Goal: Download file/media

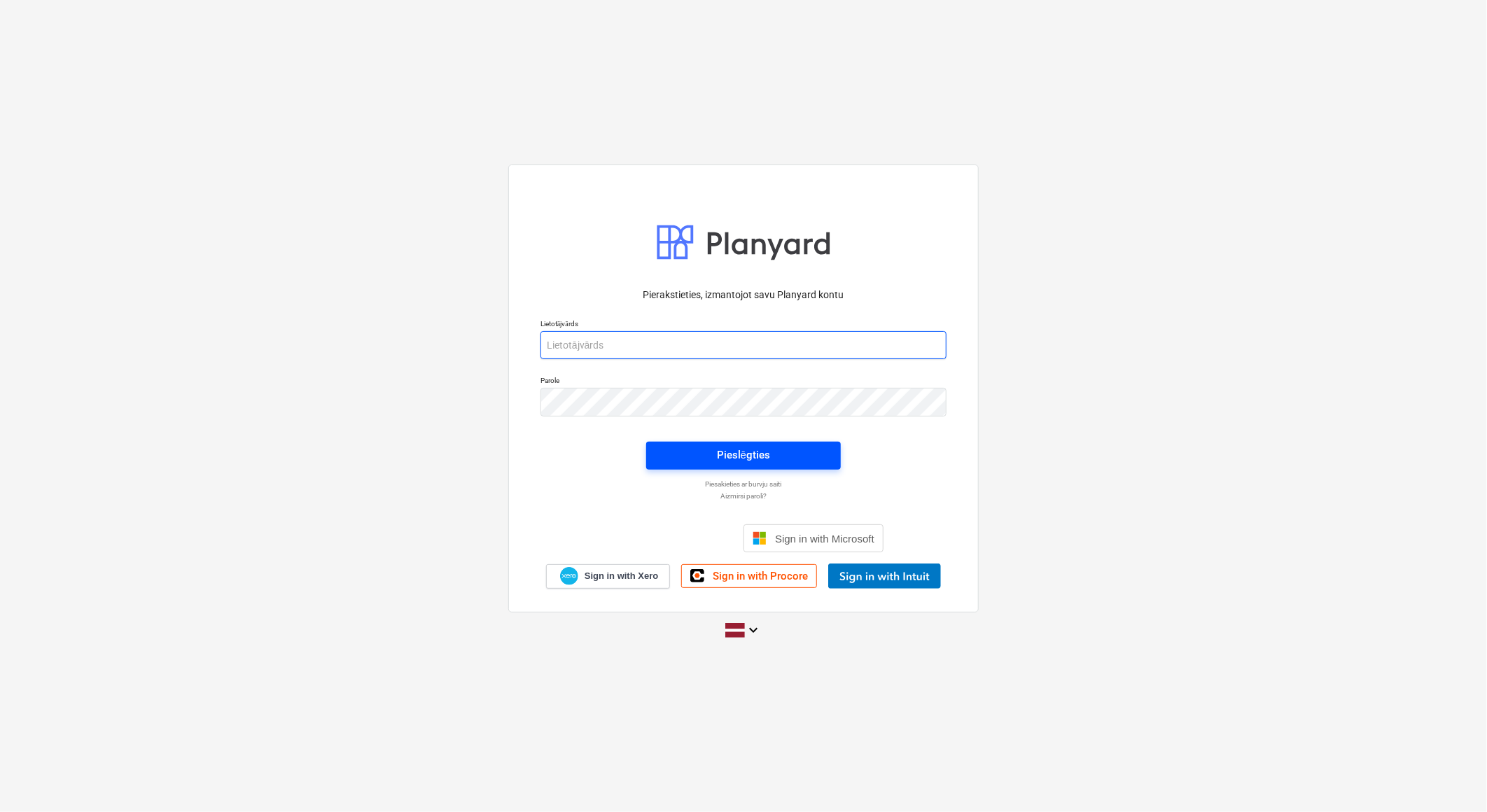
type input "[EMAIL_ADDRESS][DOMAIN_NAME]"
click at [795, 457] on span "Pieslēgties" at bounding box center [743, 455] width 161 height 18
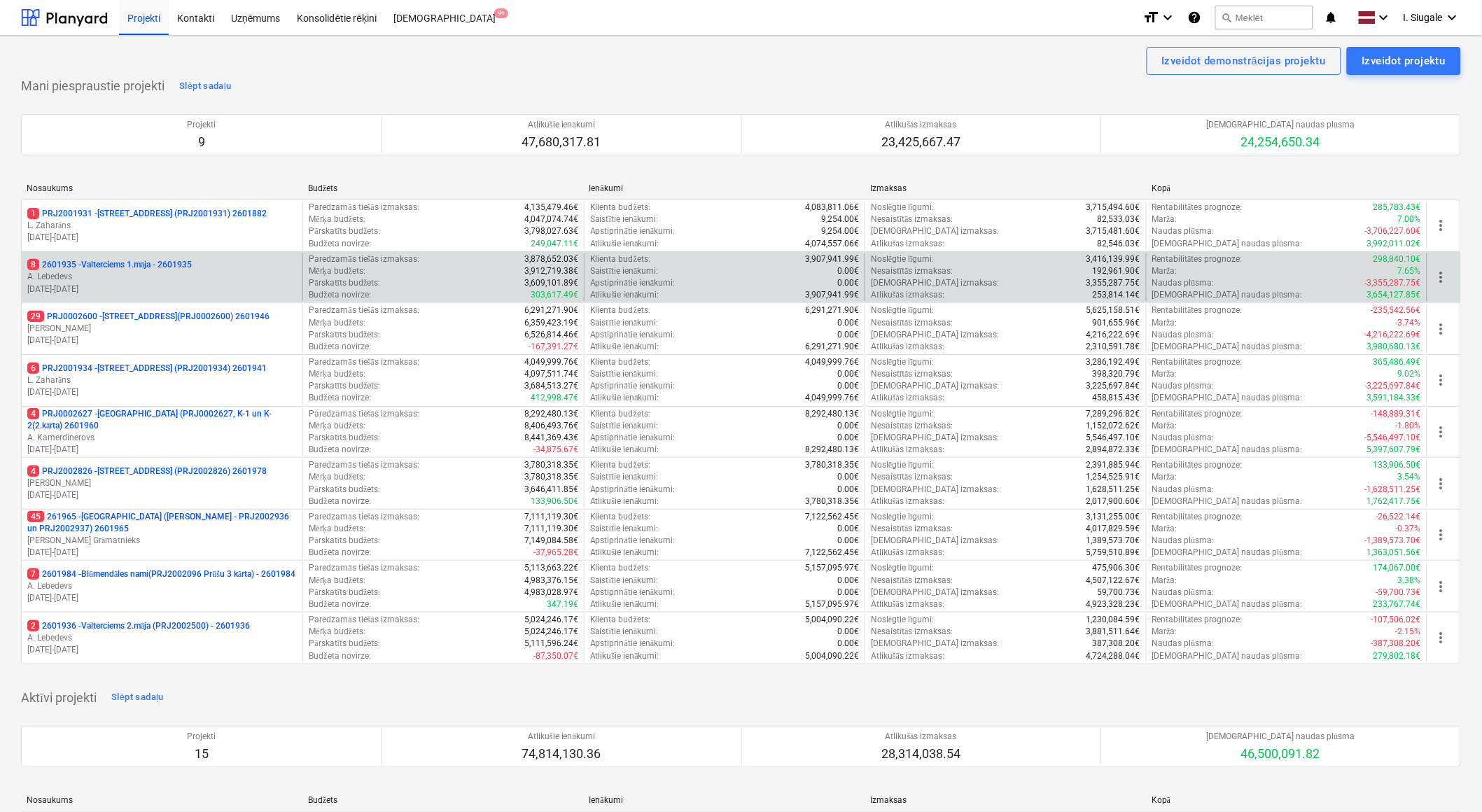
click at [171, 268] on p "8 2601935 - Valterciems 1.māja - 2601935" at bounding box center [109, 265] width 165 height 12
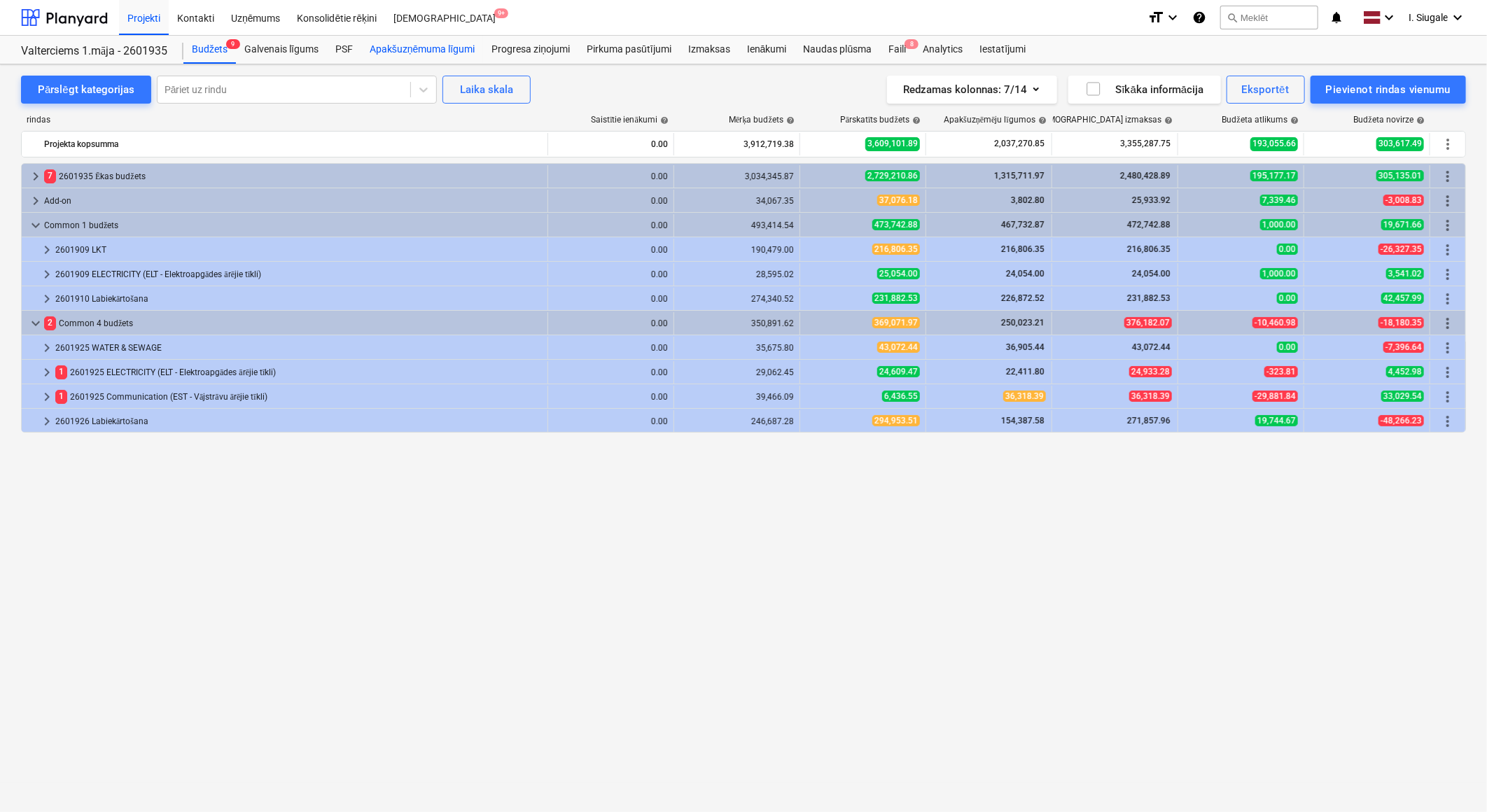
click at [403, 50] on div "Apakšuzņēmuma līgumi" at bounding box center [422, 49] width 121 height 28
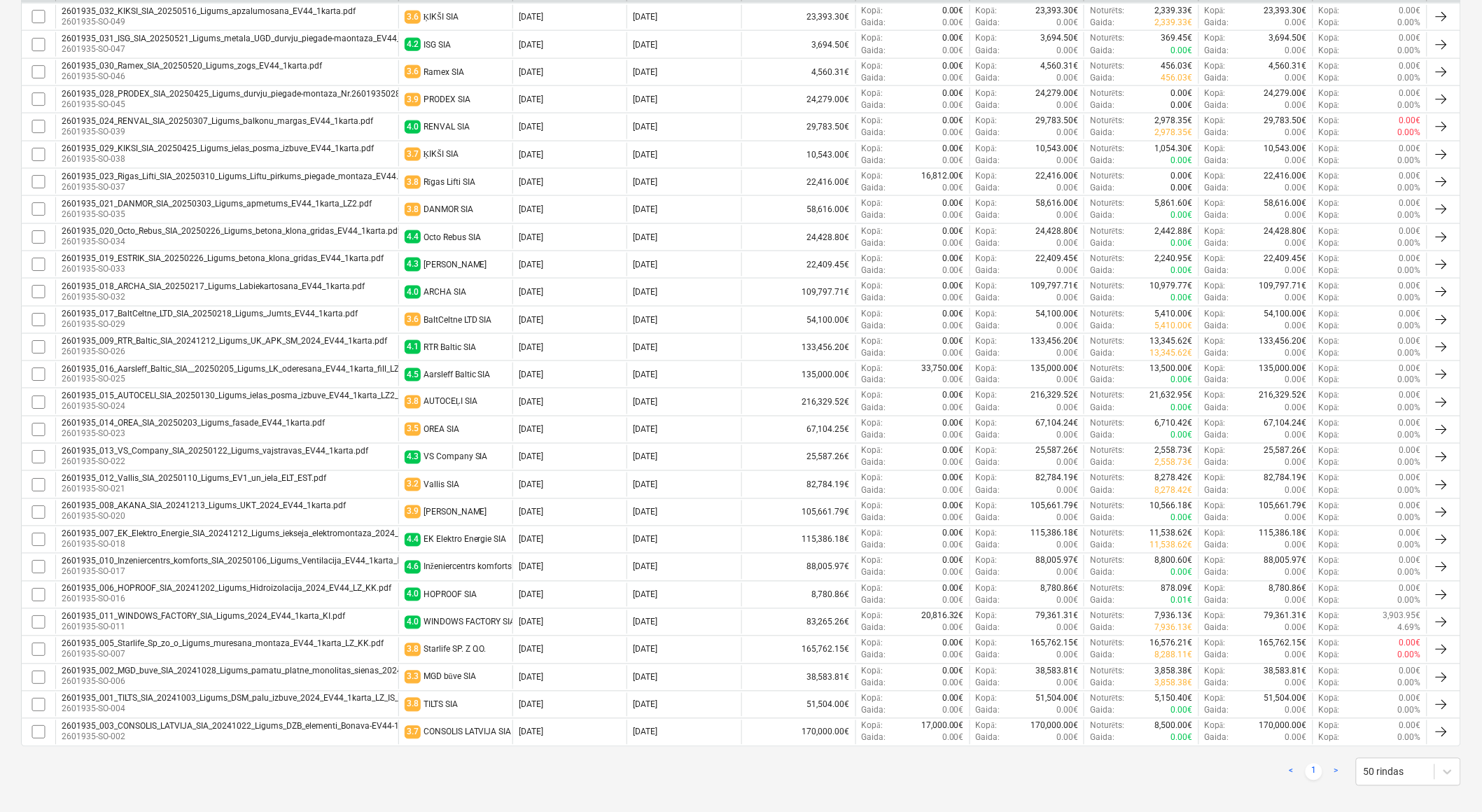
scroll to position [589, 0]
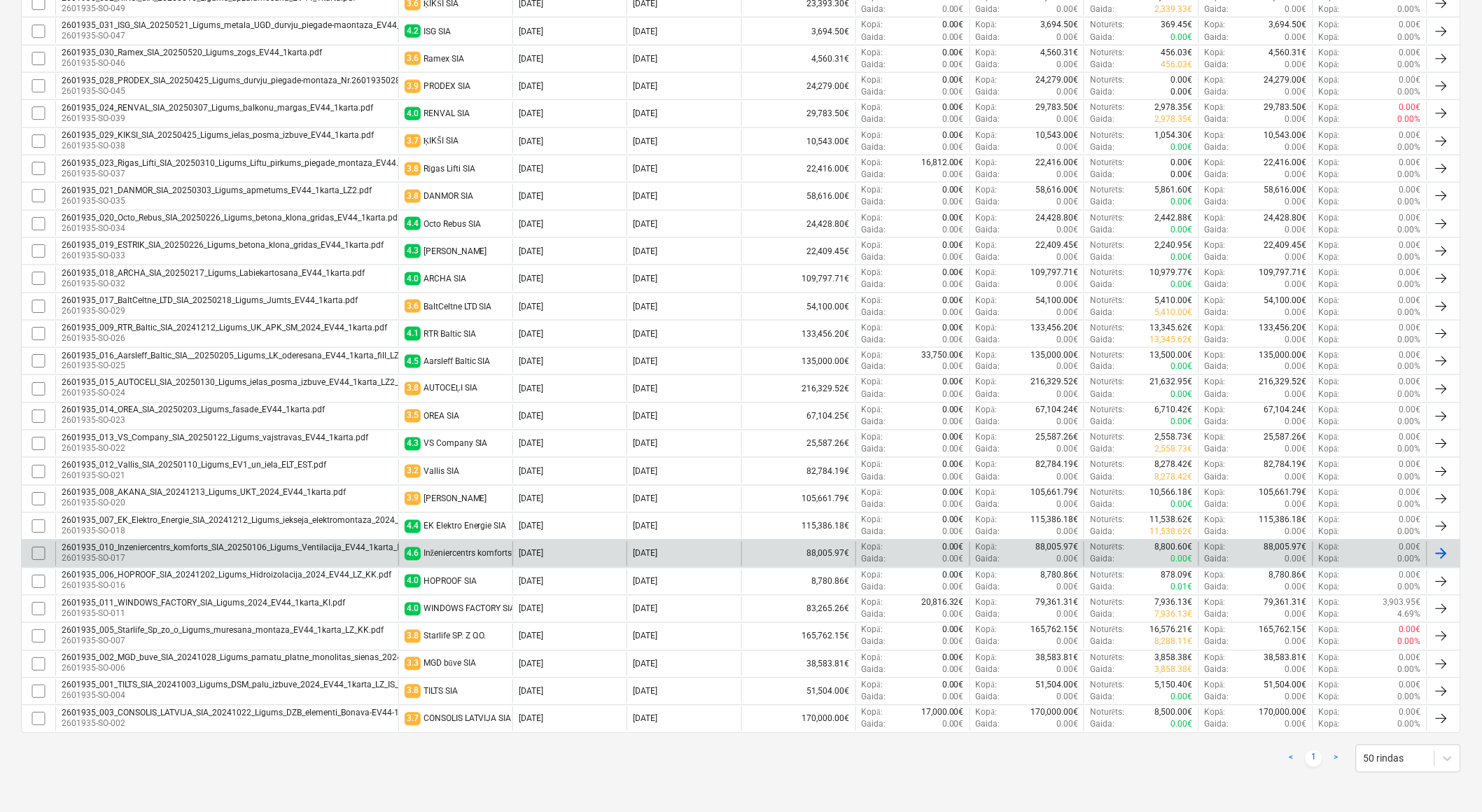
click at [471, 550] on div "Inženiercentrs komforts SIA" at bounding box center [475, 554] width 103 height 11
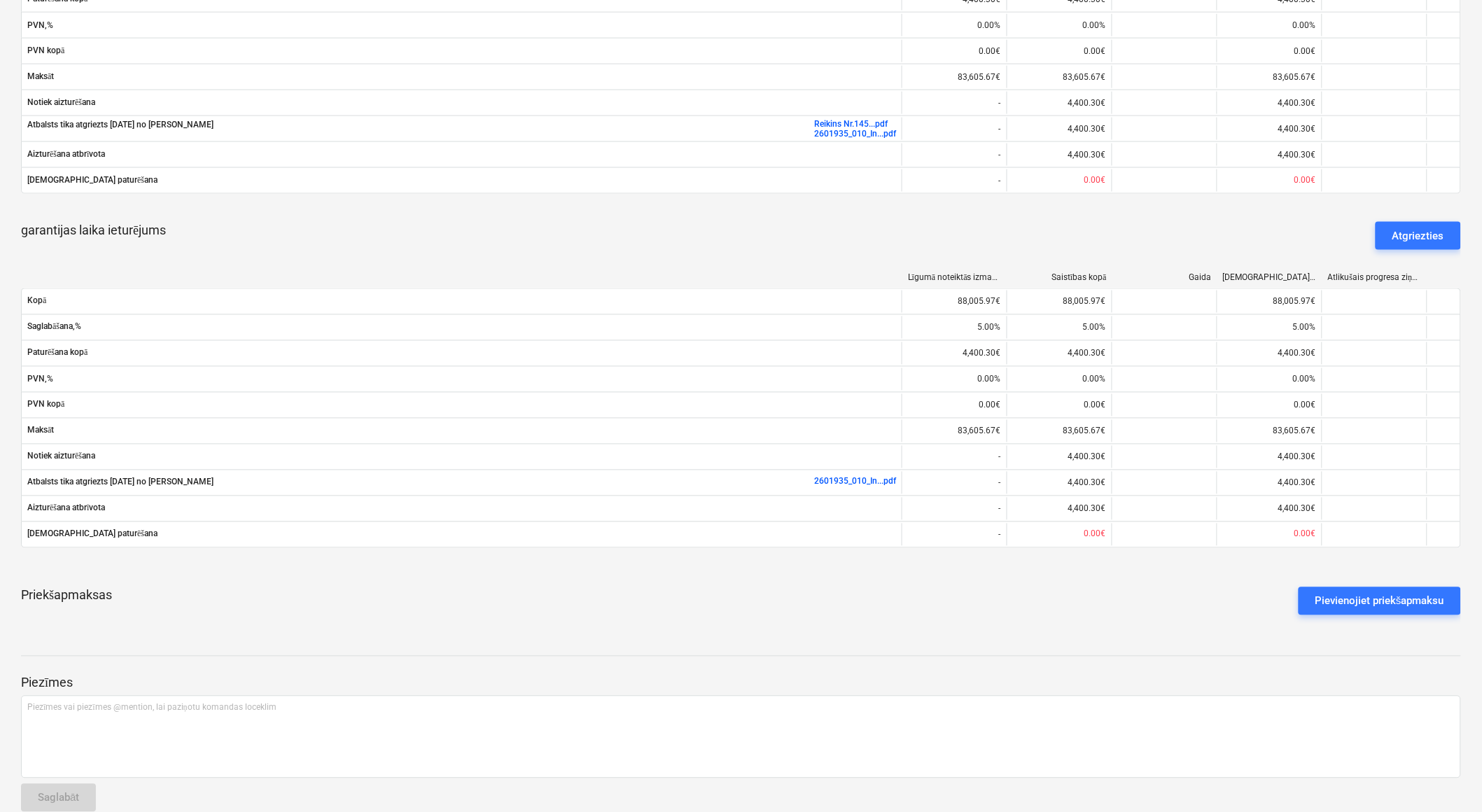
scroll to position [684, 0]
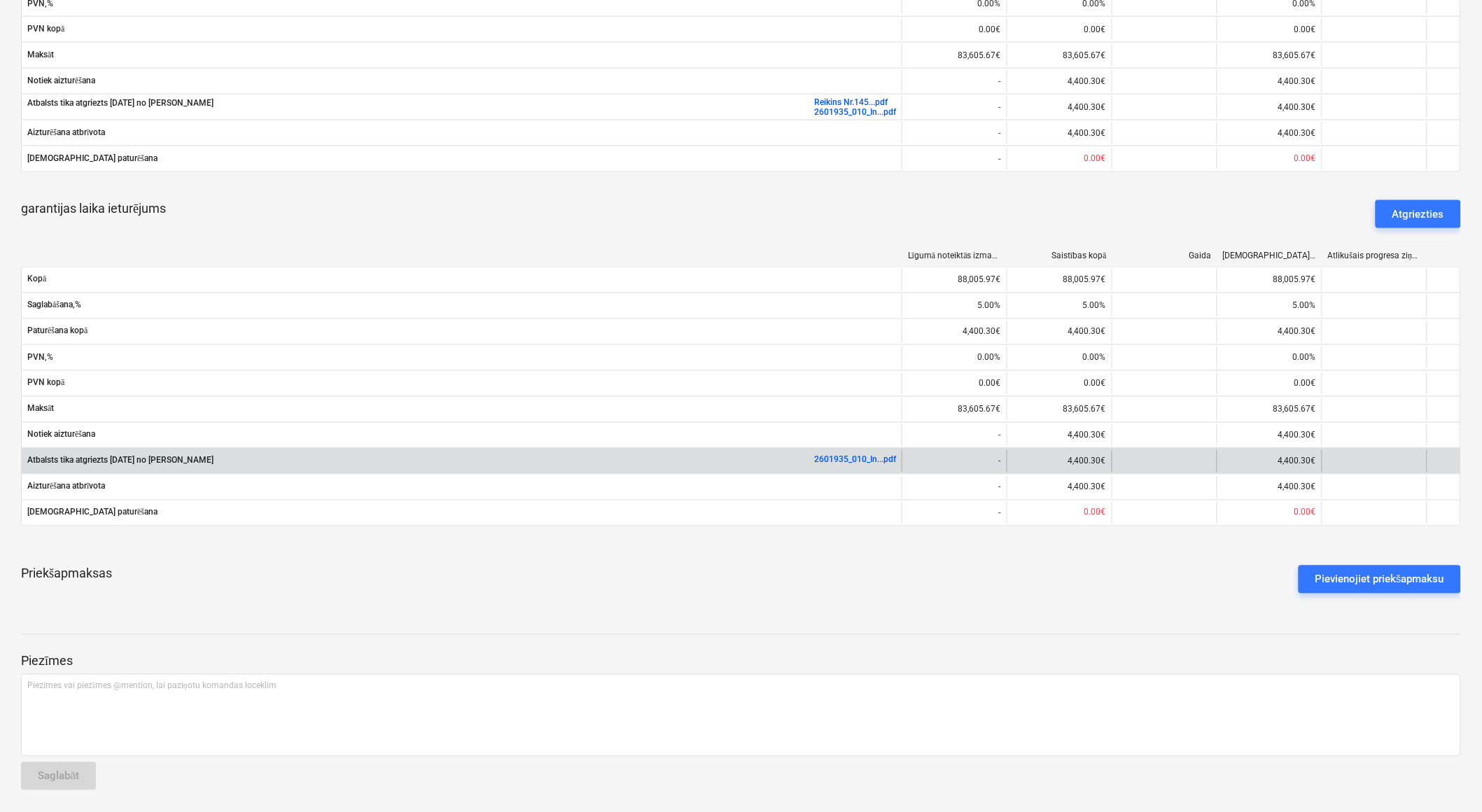
click at [837, 455] on link "2601935_010_In...pdf" at bounding box center [855, 459] width 82 height 10
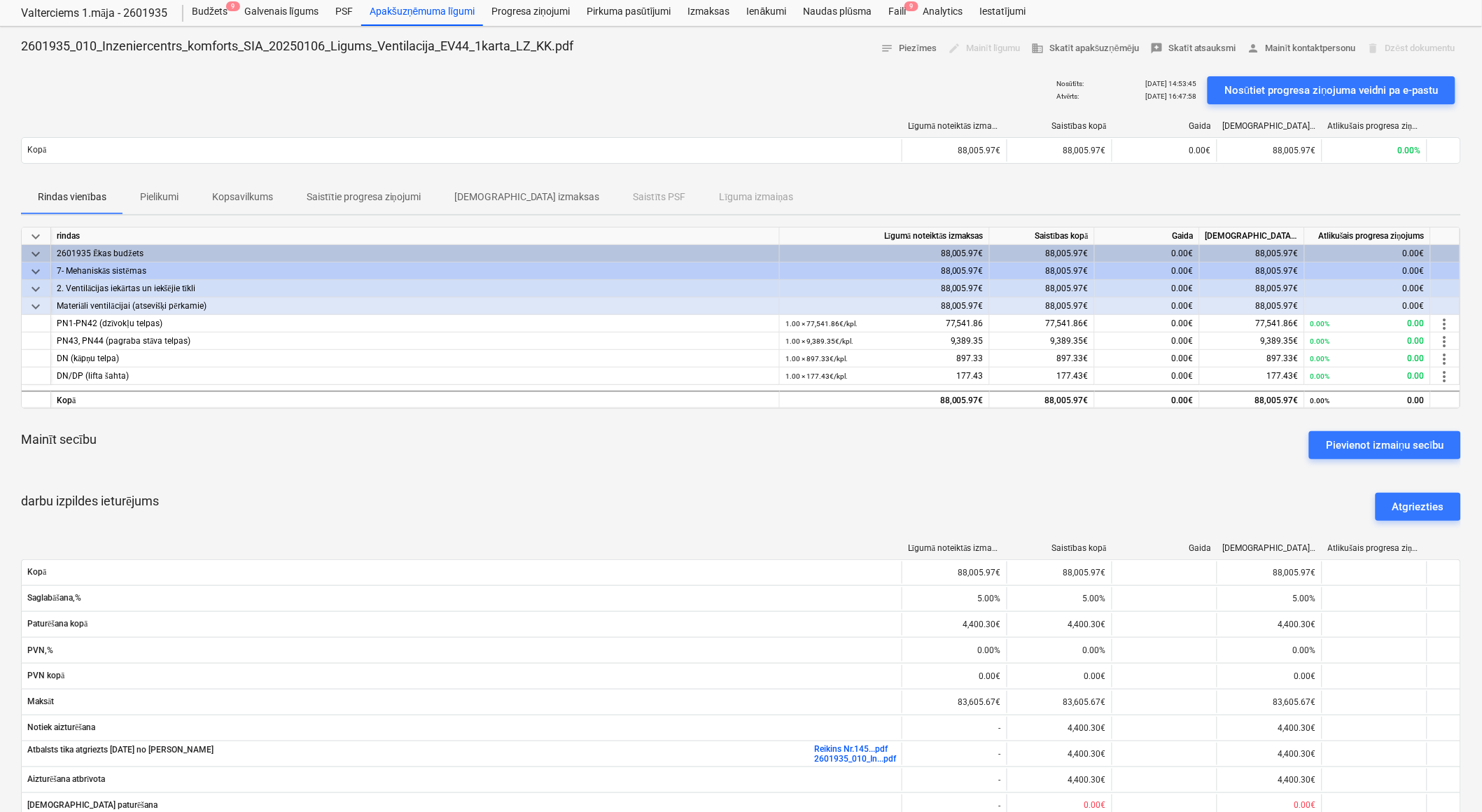
scroll to position [0, 0]
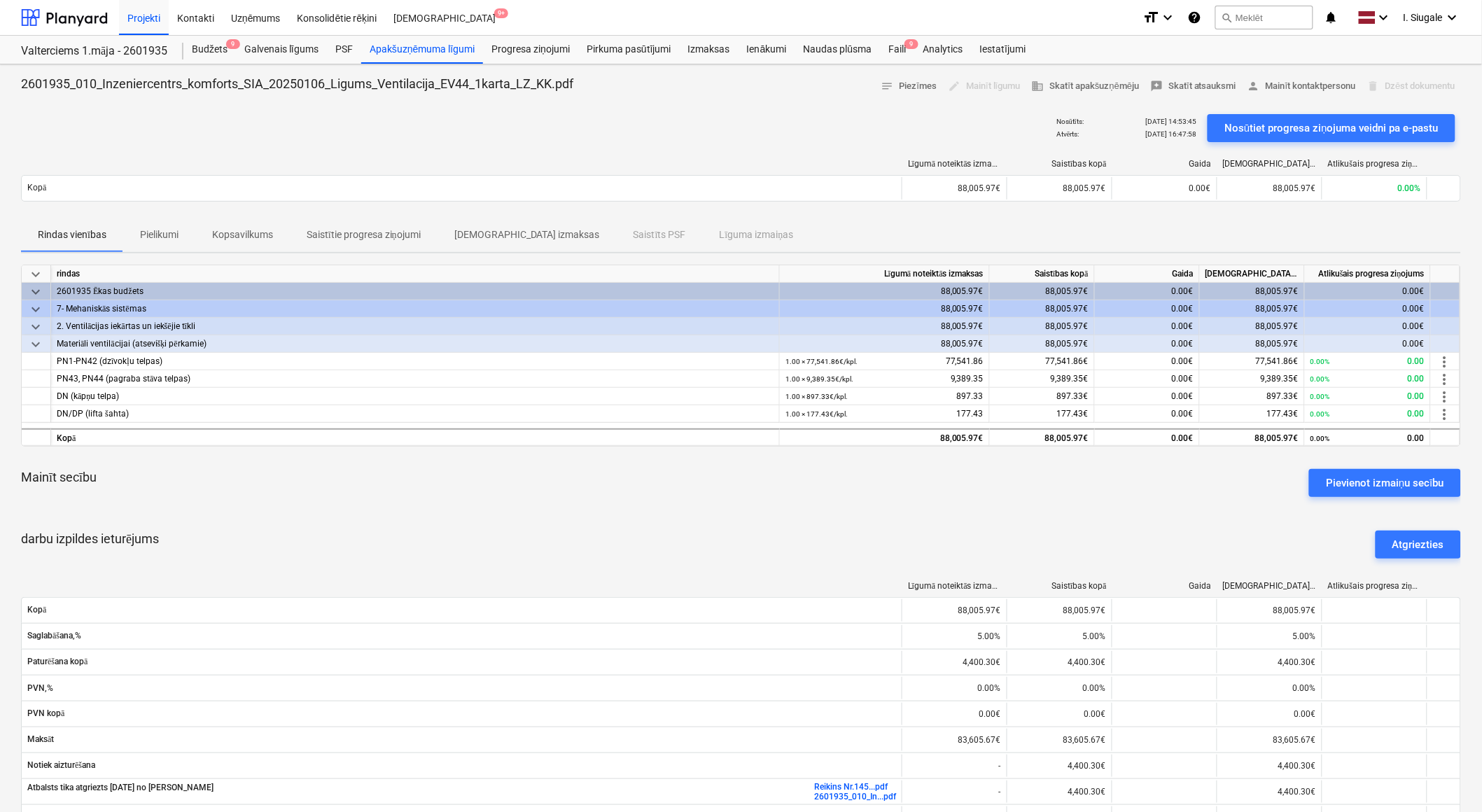
drag, startPoint x: 47, startPoint y: 24, endPoint x: 835, endPoint y: 9, distance: 788.1
click at [47, 24] on div at bounding box center [65, 17] width 87 height 35
